Goal: Check status: Check status

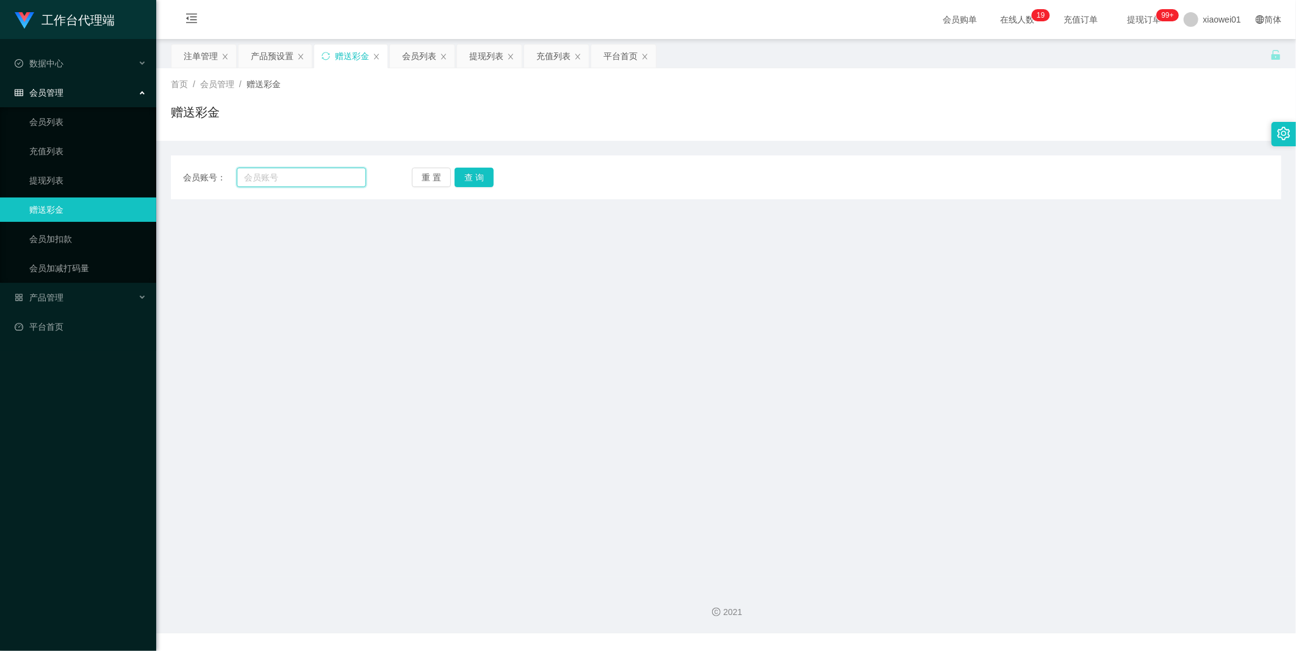
click at [266, 179] on input "text" at bounding box center [301, 178] width 129 height 20
paste input "tiantianle"
type input "tiantianle"
click at [472, 174] on button "查 询" at bounding box center [473, 178] width 39 height 20
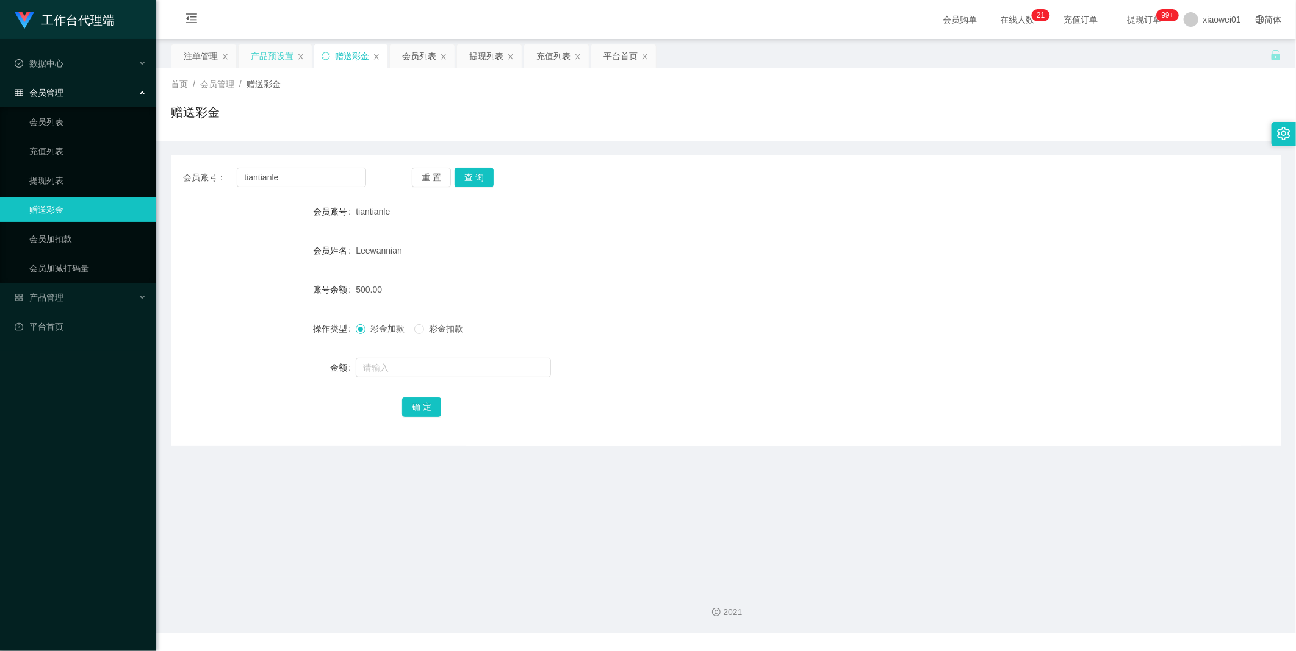
click at [269, 59] on div "产品预设置" at bounding box center [272, 56] width 43 height 23
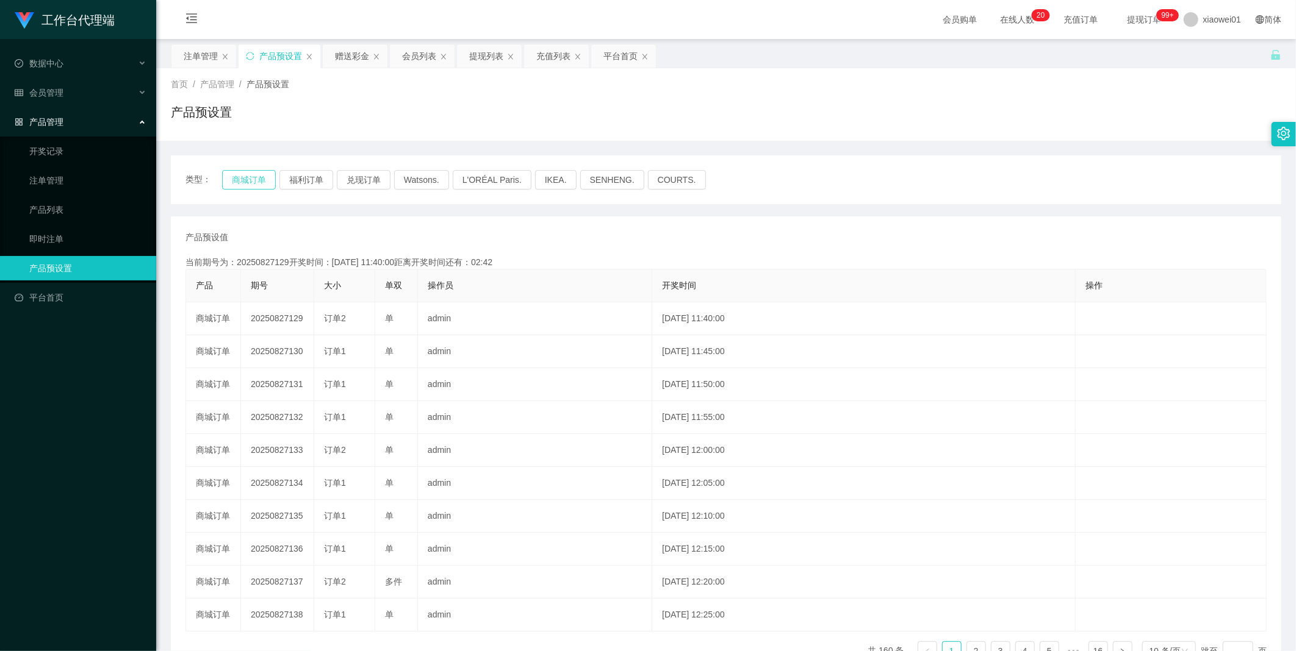
click at [253, 185] on button "商城订单" at bounding box center [249, 180] width 54 height 20
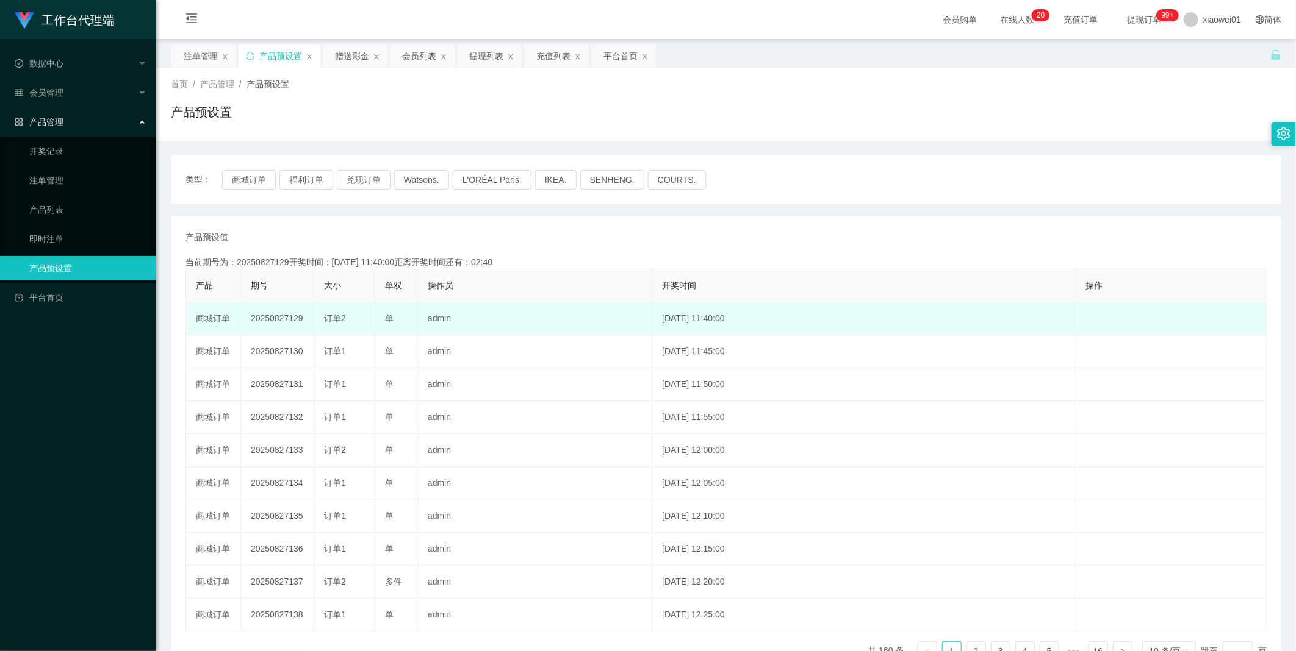
click at [265, 314] on td "20250827129" at bounding box center [277, 319] width 73 height 33
copy td "20250827129"
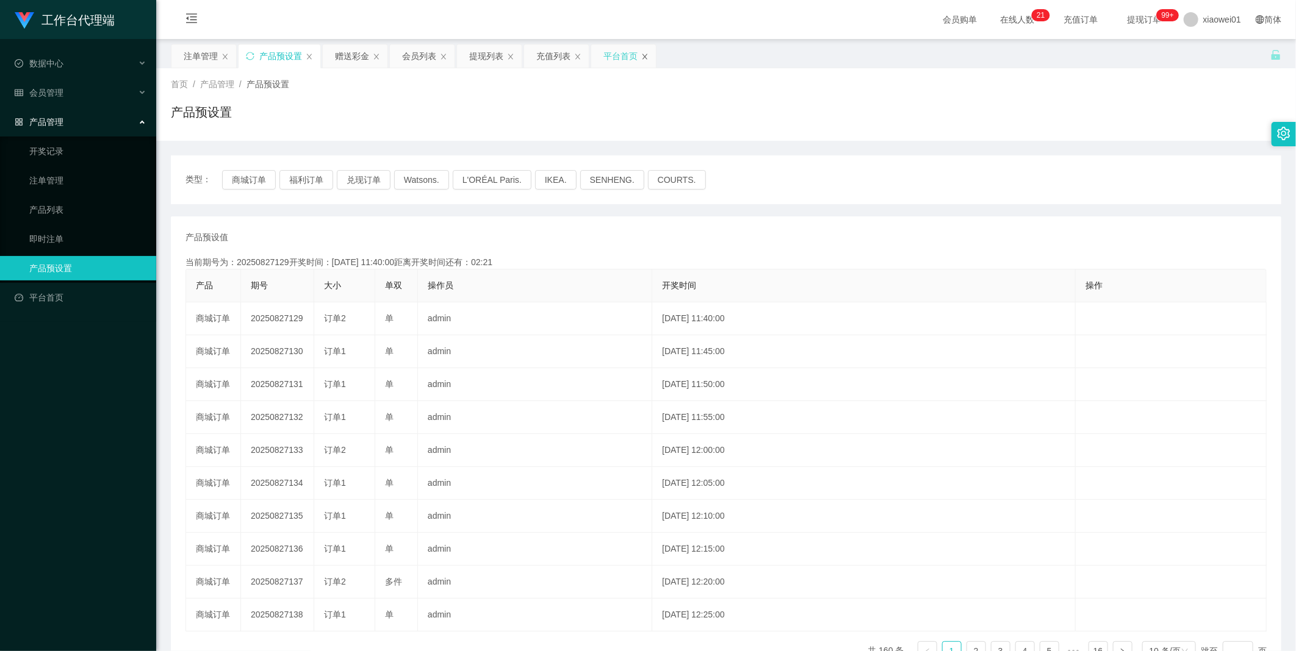
click at [641, 56] on icon "图标: close" at bounding box center [644, 56] width 7 height 7
click at [575, 57] on icon "图标: close" at bounding box center [577, 56] width 7 height 7
click at [509, 52] on div "提现列表" at bounding box center [489, 56] width 65 height 23
click at [508, 60] on icon "图标: close" at bounding box center [510, 56] width 7 height 7
click at [441, 59] on icon "图标: close" at bounding box center [443, 56] width 7 height 7
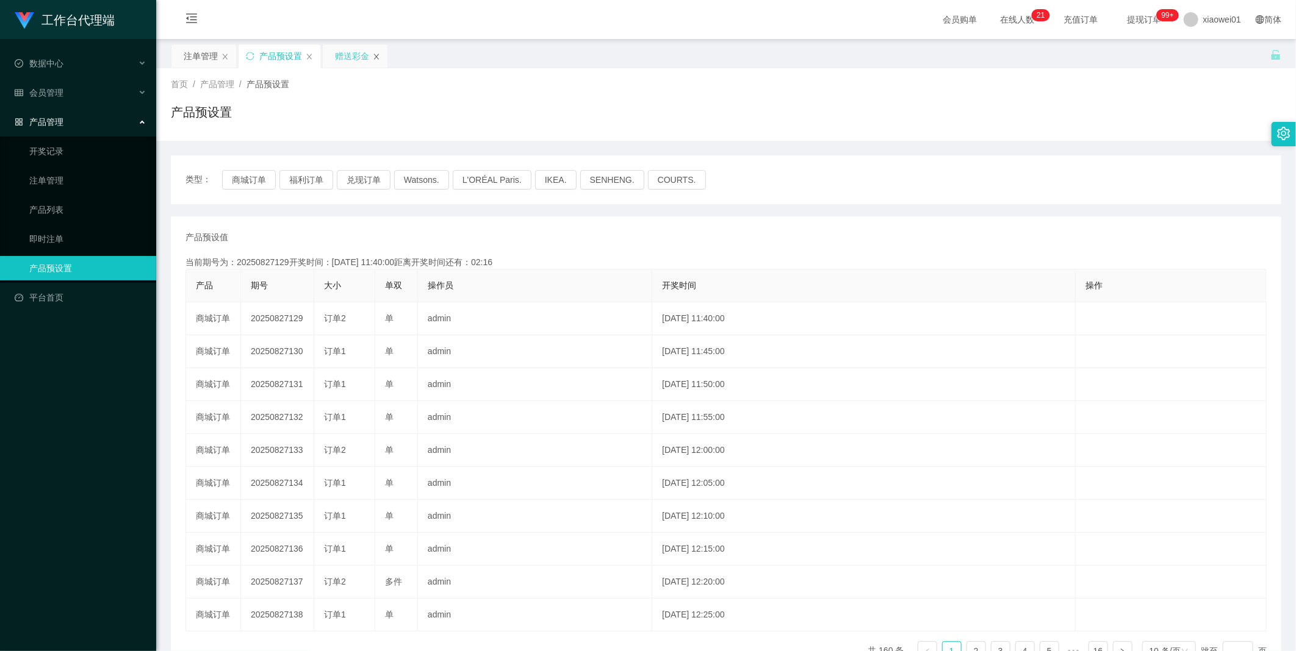
click at [375, 53] on icon "图标: close" at bounding box center [376, 56] width 7 height 7
click at [54, 176] on link "注单管理" at bounding box center [87, 180] width 117 height 24
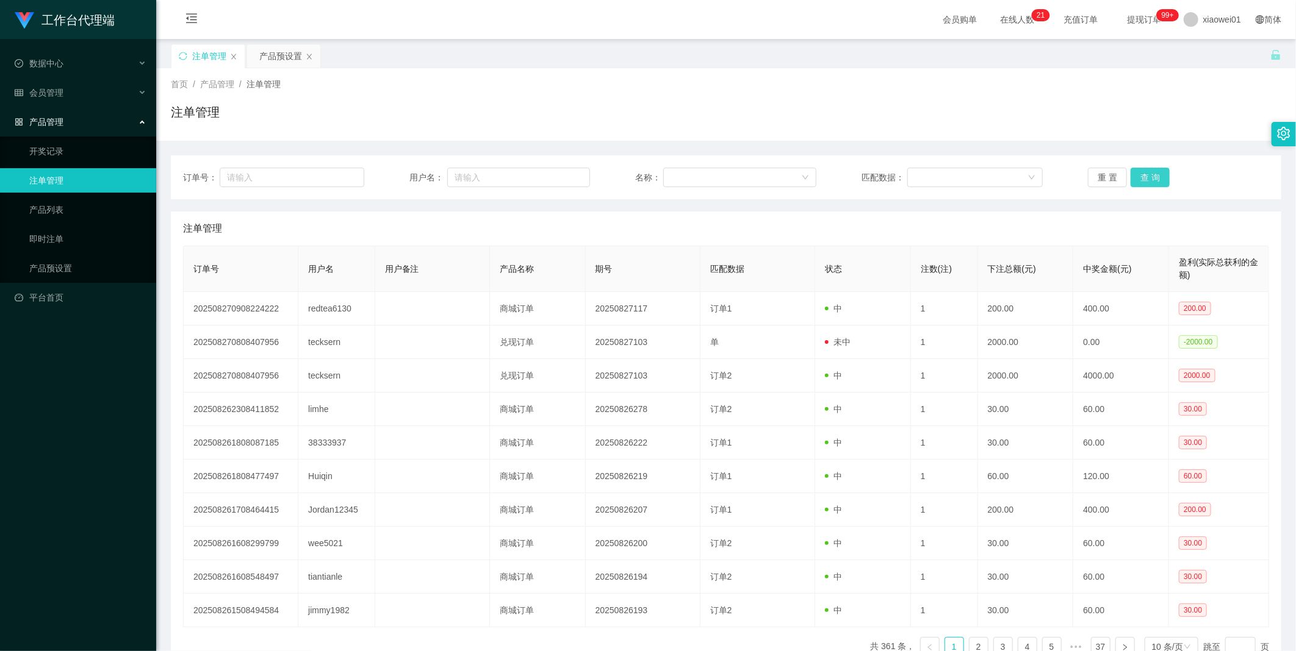
click at [1137, 177] on button "查 询" at bounding box center [1149, 178] width 39 height 20
click at [1137, 177] on div "重 置 查 询" at bounding box center [1178, 178] width 181 height 20
click at [1137, 177] on button "查 询" at bounding box center [1149, 178] width 39 height 20
click at [1137, 177] on div "重 置 查 询" at bounding box center [1178, 178] width 181 height 20
click at [1137, 177] on button "查 询" at bounding box center [1149, 178] width 39 height 20
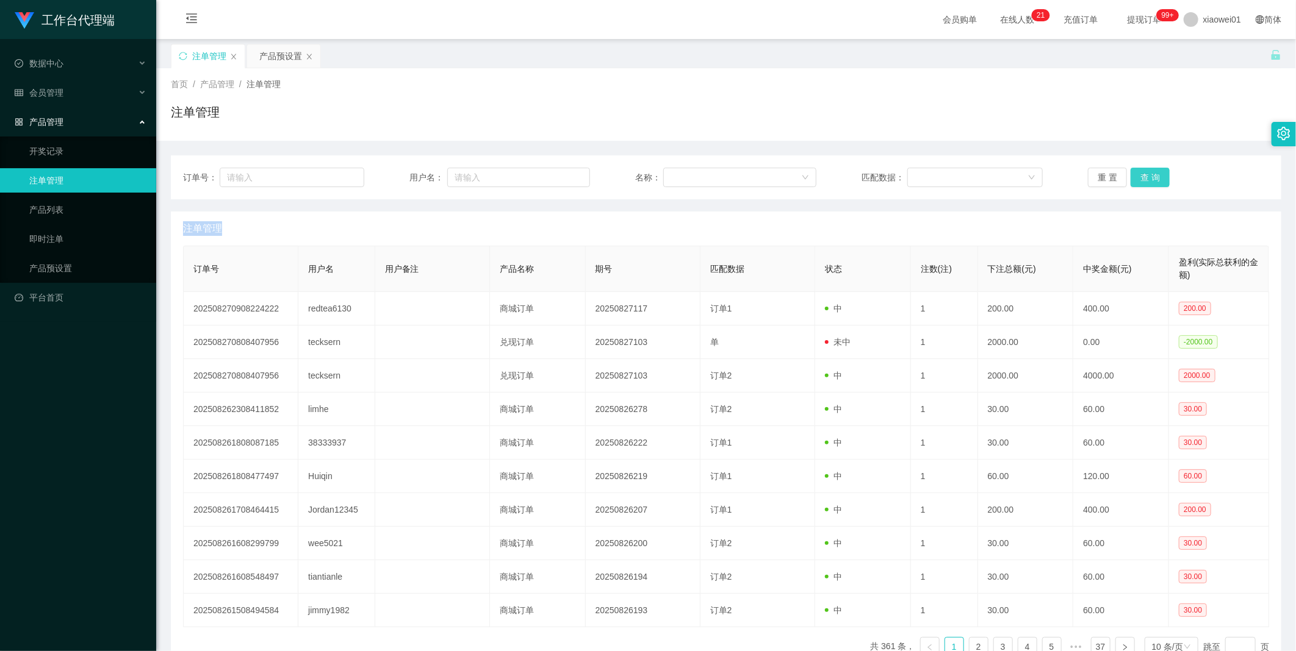
click at [1137, 177] on div "重 置 查 询" at bounding box center [1178, 178] width 181 height 20
click at [1137, 177] on button "查 询" at bounding box center [1149, 178] width 39 height 20
click at [1137, 177] on div "重 置 查 询" at bounding box center [1178, 178] width 181 height 20
click at [1137, 177] on button "查 询" at bounding box center [1149, 178] width 39 height 20
click at [1137, 177] on div "重 置 查 询" at bounding box center [1178, 178] width 181 height 20
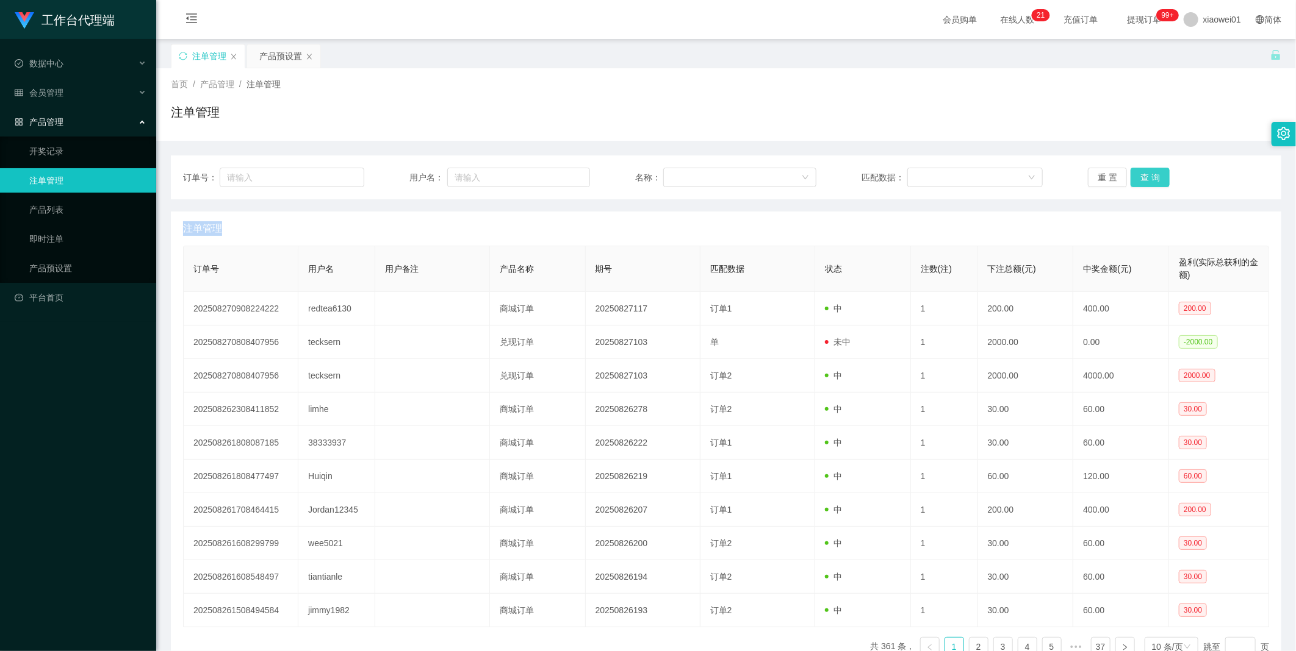
click at [1137, 177] on button "查 询" at bounding box center [1149, 178] width 39 height 20
click at [1137, 177] on div "重 置 查 询" at bounding box center [1178, 178] width 181 height 20
click at [1137, 177] on button "查 询" at bounding box center [1149, 178] width 39 height 20
click at [1137, 177] on div "重 置 查 询" at bounding box center [1178, 178] width 181 height 20
click at [1137, 177] on button "查 询" at bounding box center [1149, 178] width 39 height 20
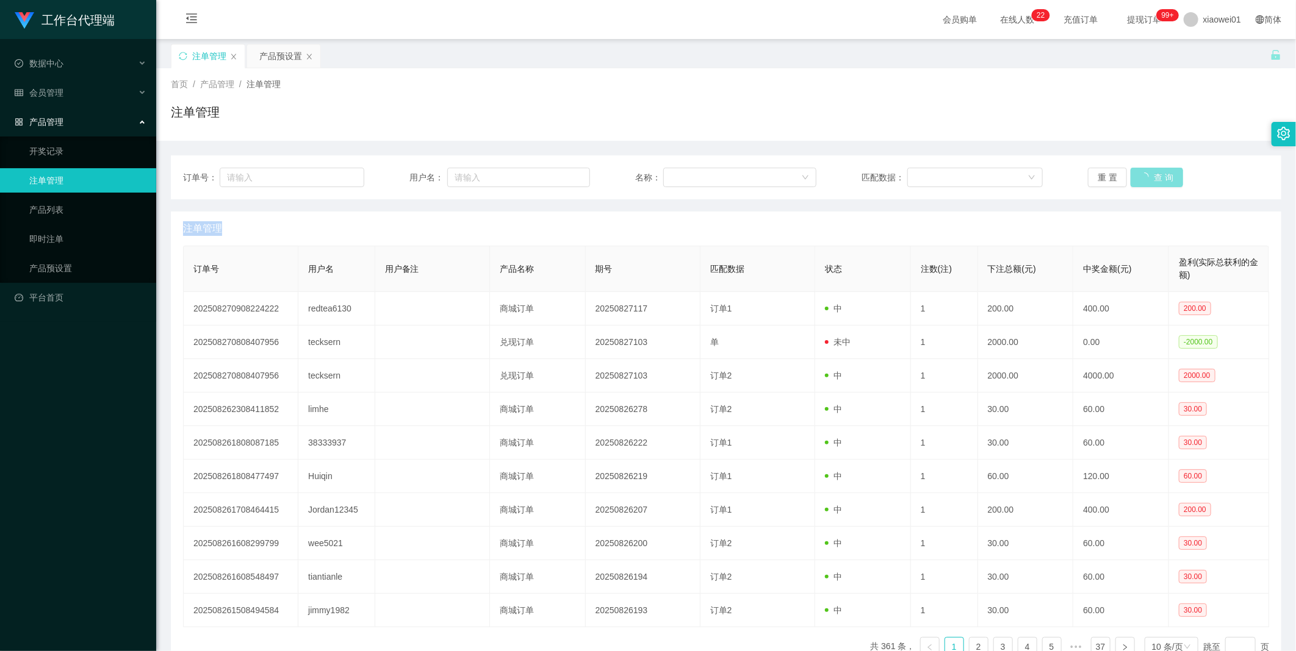
click at [1137, 177] on div "重 置 查 询" at bounding box center [1178, 178] width 181 height 20
click at [1137, 177] on button "查 询" at bounding box center [1149, 178] width 39 height 20
click at [1137, 177] on div "重 置 查 询" at bounding box center [1178, 178] width 181 height 20
click at [1137, 177] on button "查 询" at bounding box center [1149, 178] width 39 height 20
click at [1137, 177] on div "重 置 查 询" at bounding box center [1178, 178] width 181 height 20
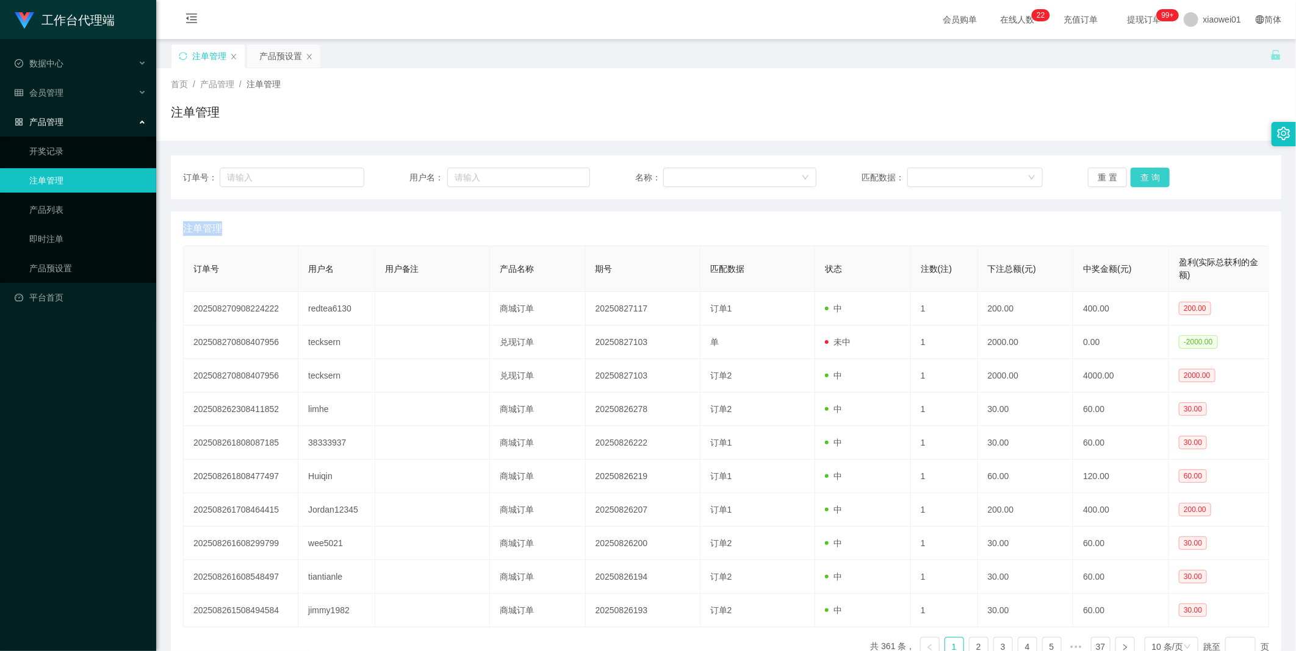
click at [1137, 177] on button "查 询" at bounding box center [1149, 178] width 39 height 20
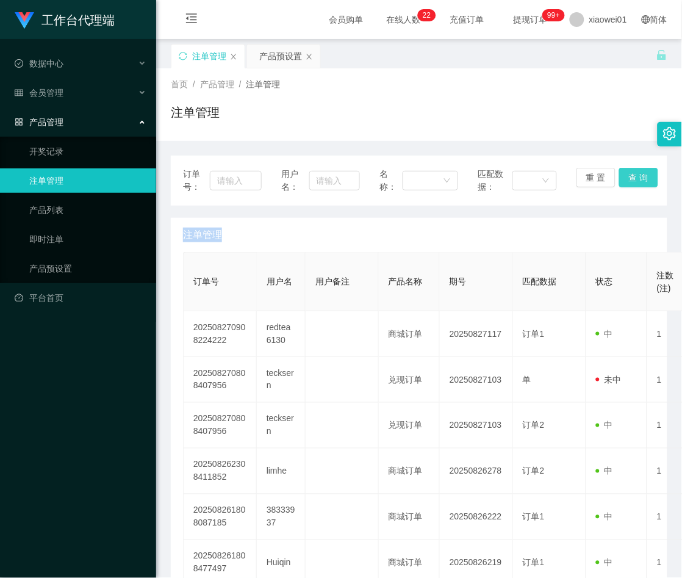
click at [634, 174] on button "查 询" at bounding box center [638, 178] width 39 height 20
click at [634, 174] on div "重 置 查 询" at bounding box center [615, 181] width 79 height 26
click at [634, 174] on button "查 询" at bounding box center [638, 178] width 39 height 20
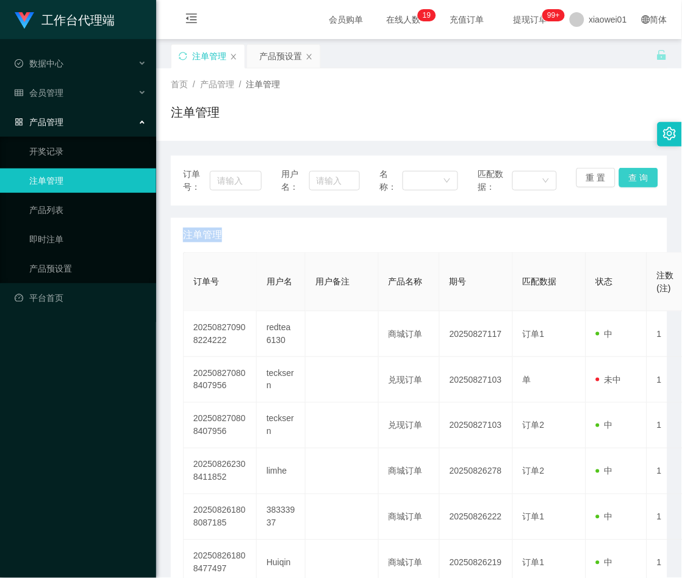
click at [634, 174] on button "查 询" at bounding box center [638, 178] width 39 height 20
click at [625, 171] on button "查 询" at bounding box center [638, 178] width 39 height 20
click at [625, 171] on div "重 置 查 询" at bounding box center [615, 181] width 79 height 26
click at [625, 171] on button "查 询" at bounding box center [638, 178] width 39 height 20
click at [623, 171] on button "查 询" at bounding box center [638, 178] width 39 height 20
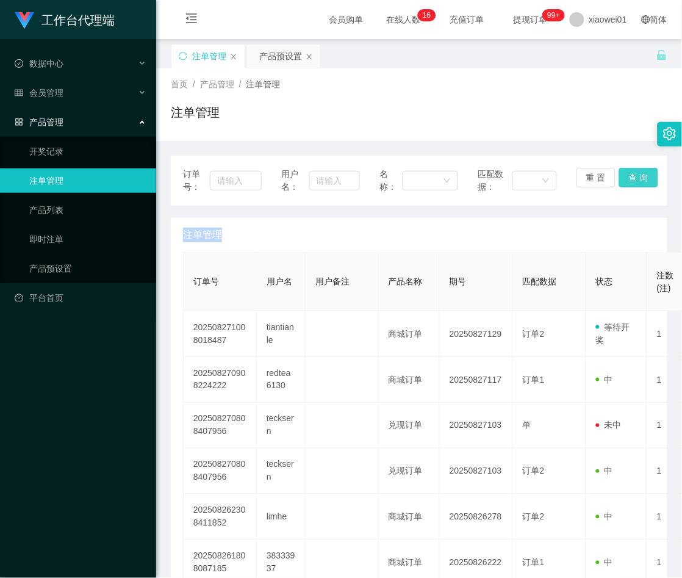
click at [623, 171] on div "重 置 查 询" at bounding box center [615, 181] width 79 height 26
click at [623, 171] on button "查 询" at bounding box center [638, 178] width 39 height 20
